Goal: Task Accomplishment & Management: Manage account settings

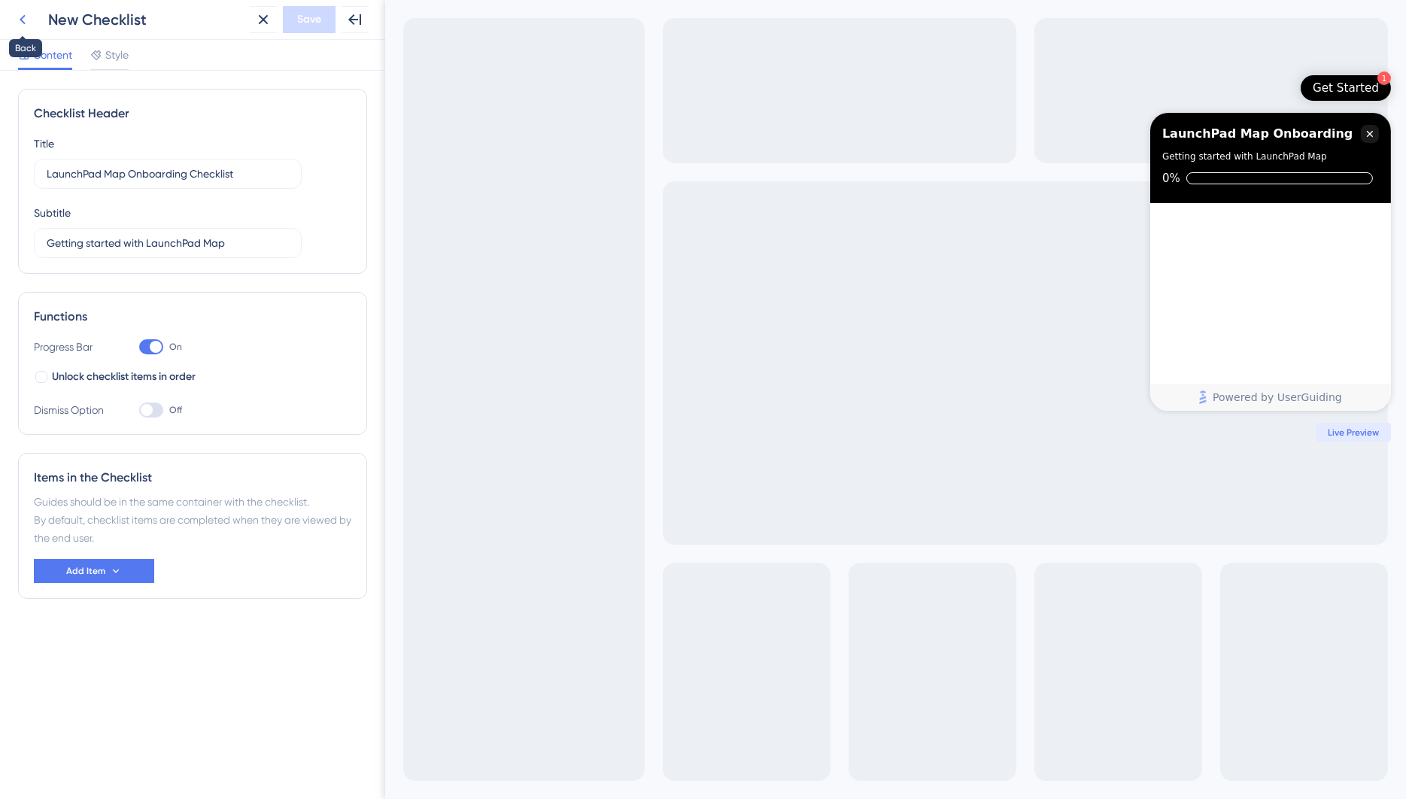
click at [25, 19] on icon at bounding box center [23, 20] width 18 height 18
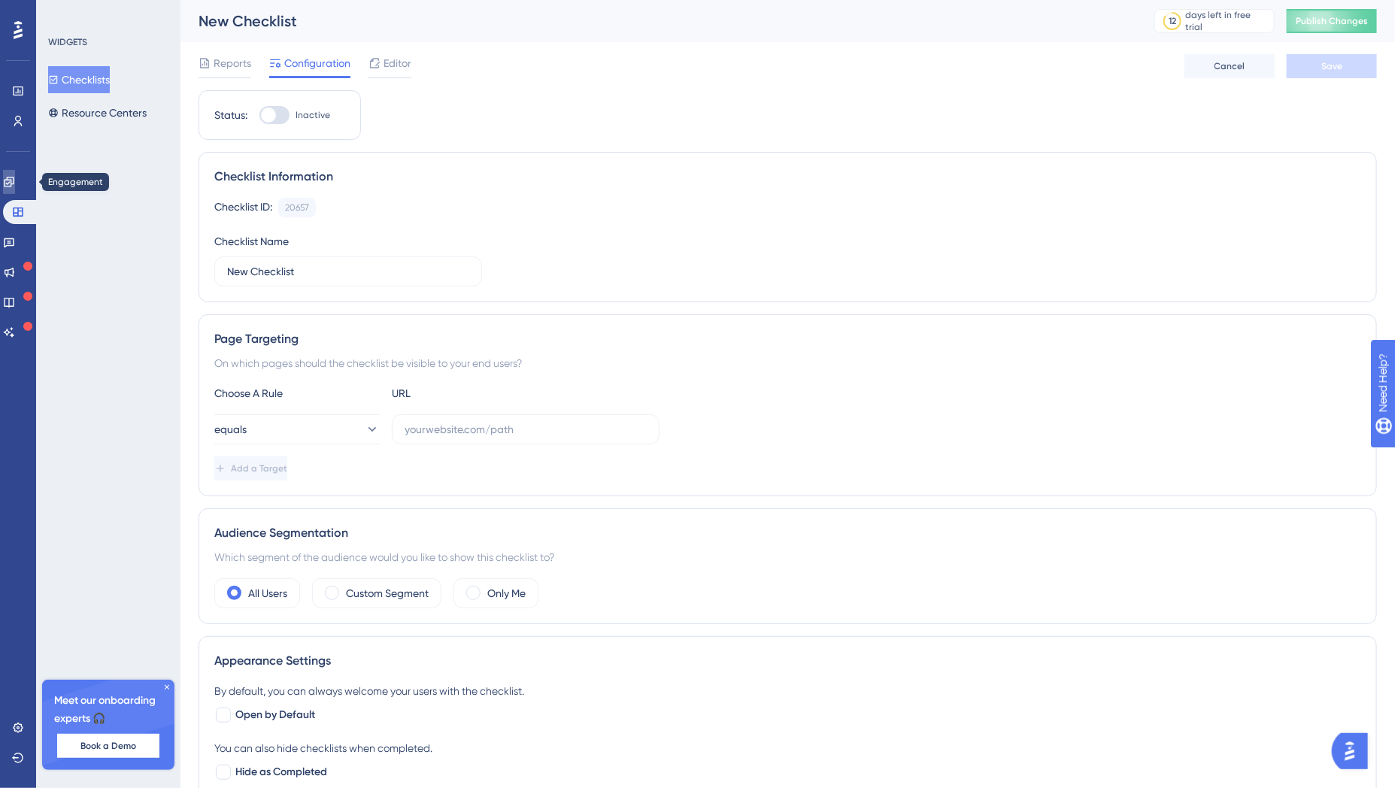
click at [11, 176] on link at bounding box center [9, 182] width 12 height 24
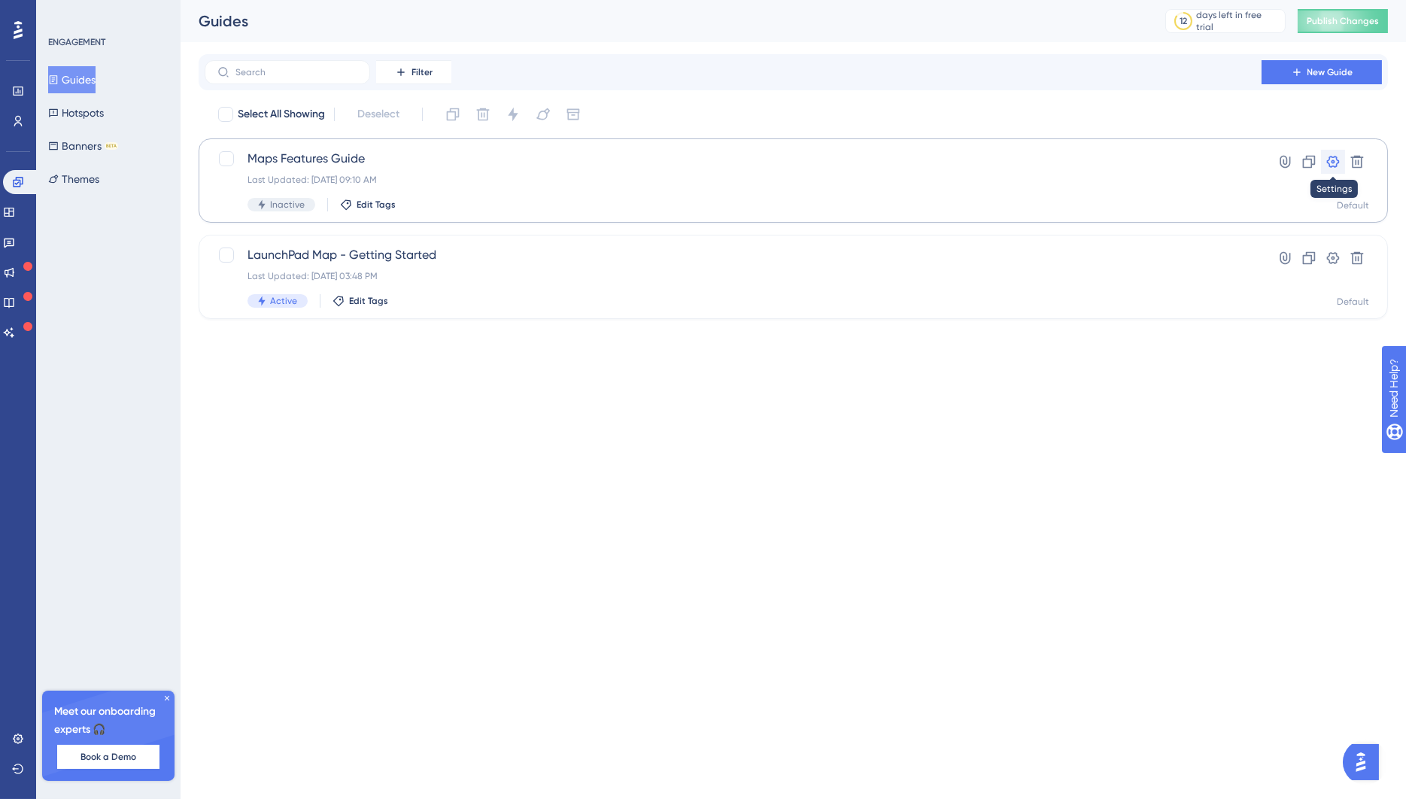
click at [1326, 167] on icon at bounding box center [1332, 161] width 15 height 15
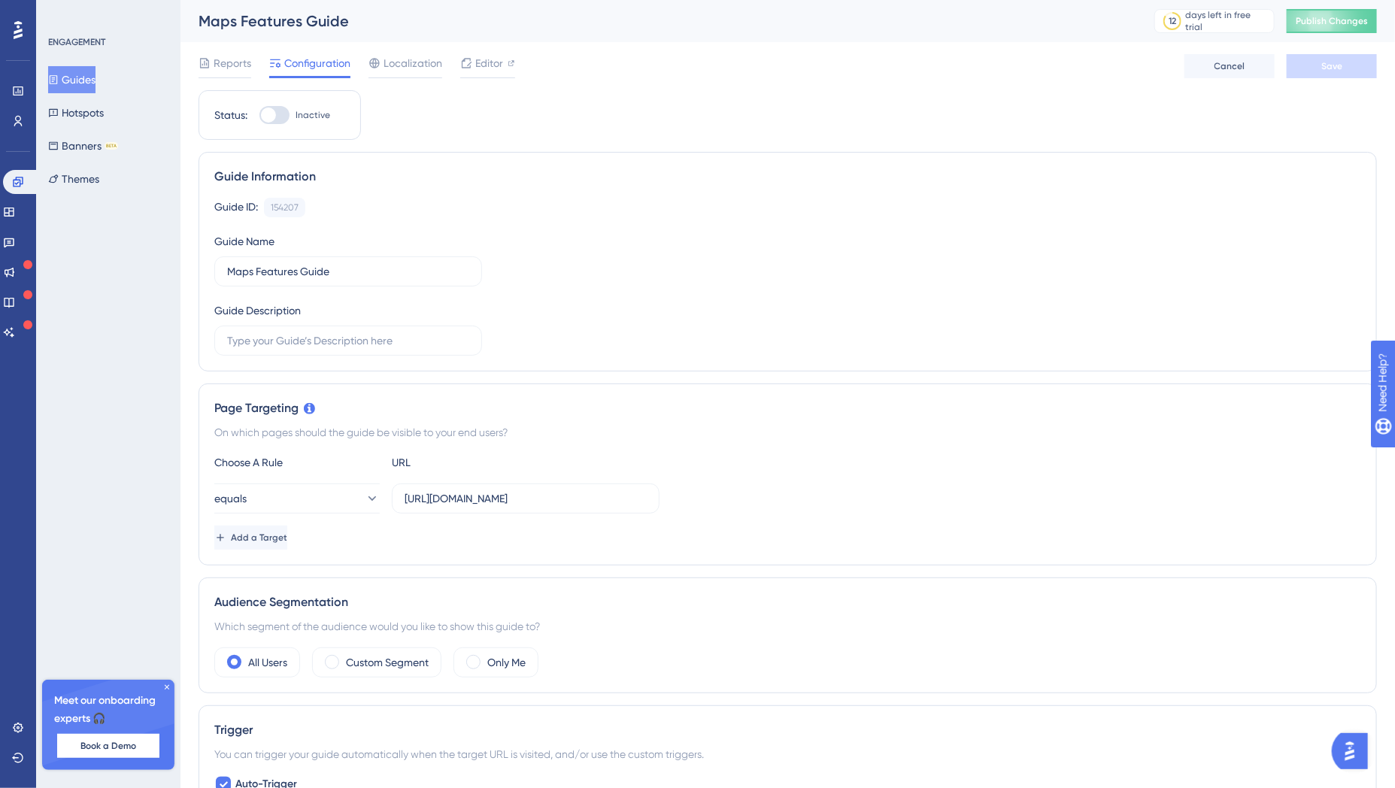
click at [266, 118] on div at bounding box center [268, 115] width 15 height 15
click at [260, 116] on input "Inactive" at bounding box center [259, 115] width 1 height 1
checkbox input "true"
click at [1331, 63] on span "Save" at bounding box center [1332, 66] width 21 height 12
click at [1350, 19] on span "Publish Changes" at bounding box center [1332, 21] width 72 height 12
